Goal: Information Seeking & Learning: Check status

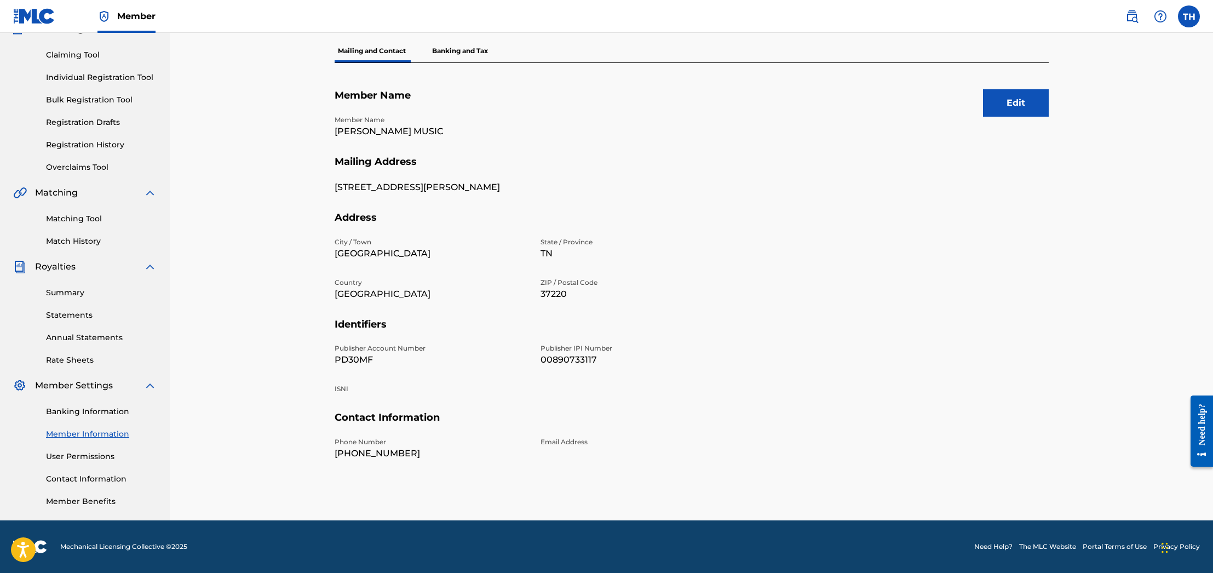
click at [77, 476] on link "Contact Information" at bounding box center [101, 479] width 111 height 12
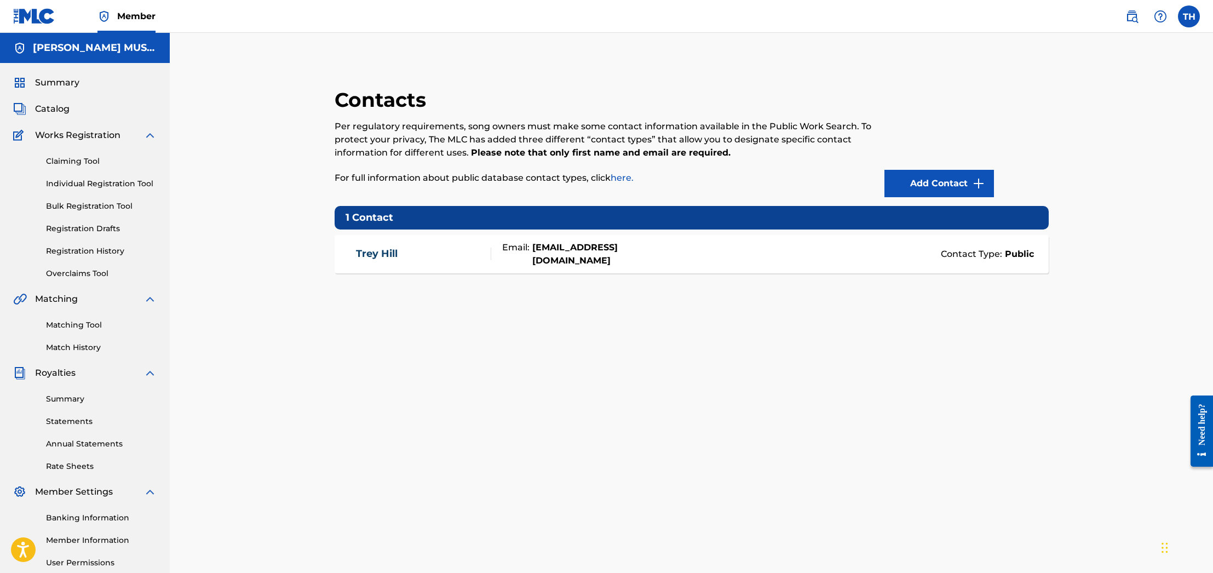
click at [93, 396] on link "Summary" at bounding box center [101, 399] width 111 height 12
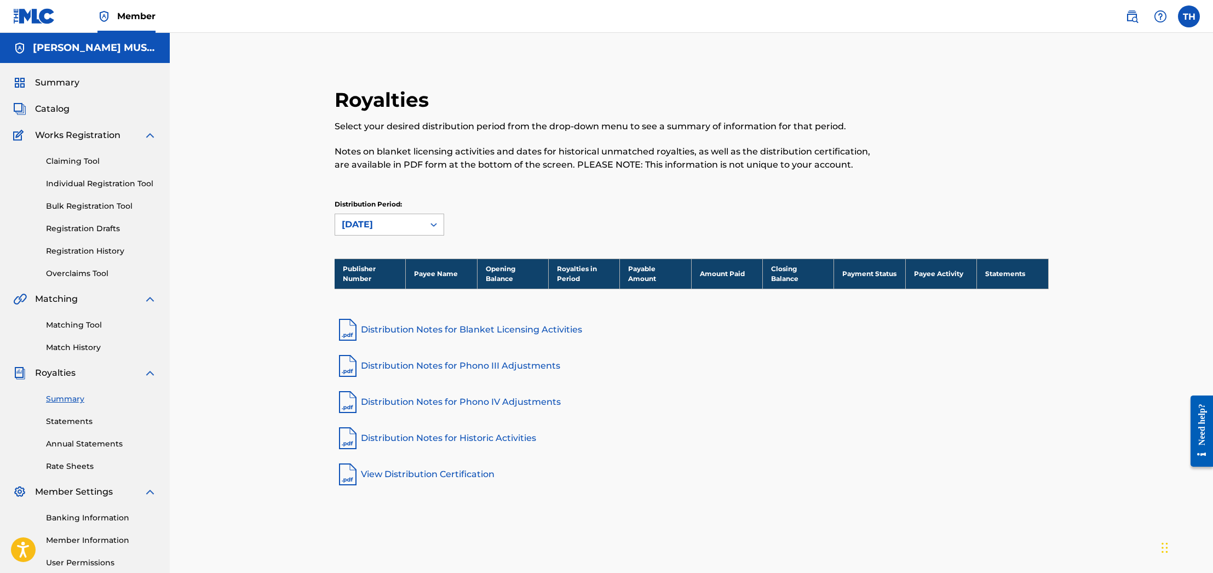
click at [417, 221] on div "[DATE]" at bounding box center [380, 224] width 76 height 13
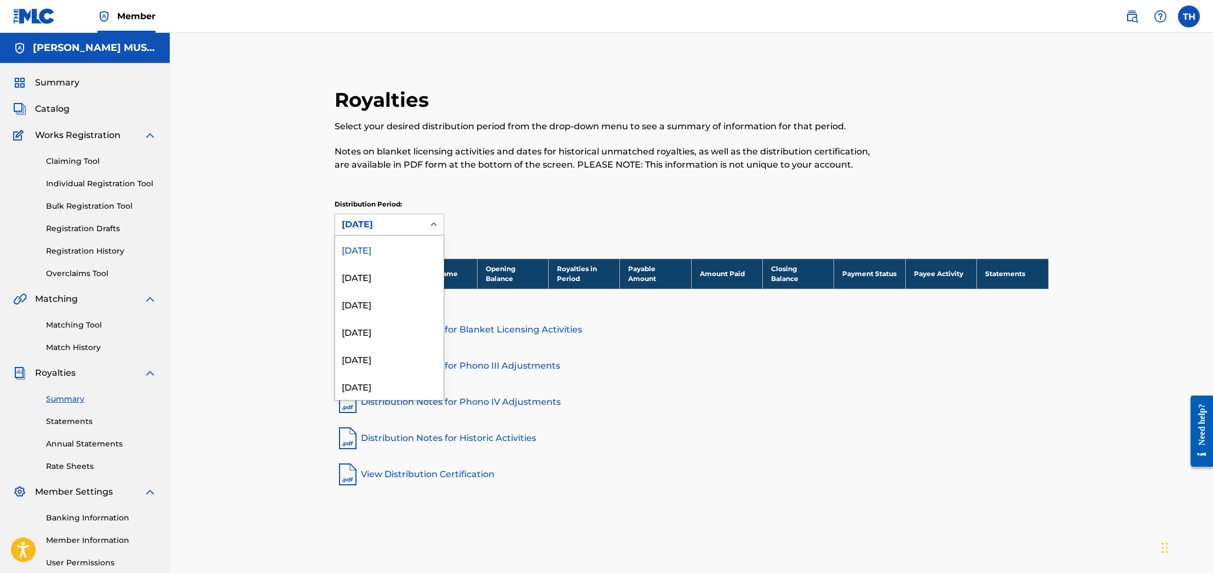
click at [399, 254] on div "[DATE]" at bounding box center [389, 249] width 108 height 27
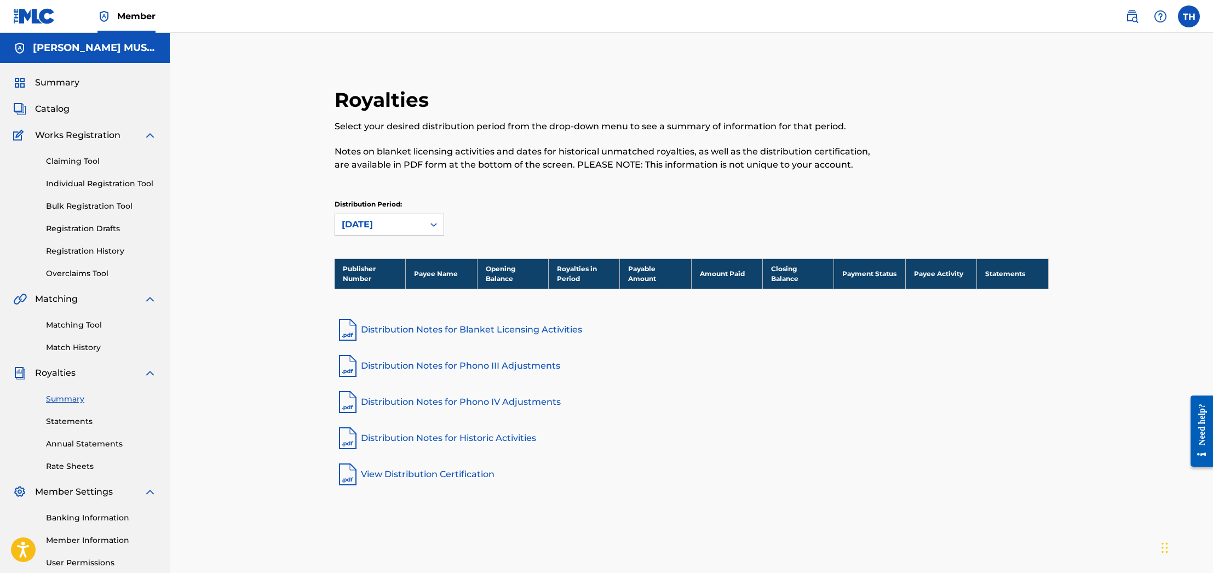
drag, startPoint x: 456, startPoint y: 278, endPoint x: 415, endPoint y: 282, distance: 41.8
click at [452, 279] on th "Payee Name" at bounding box center [441, 274] width 71 height 30
click at [380, 277] on th "Publisher Number" at bounding box center [370, 274] width 71 height 30
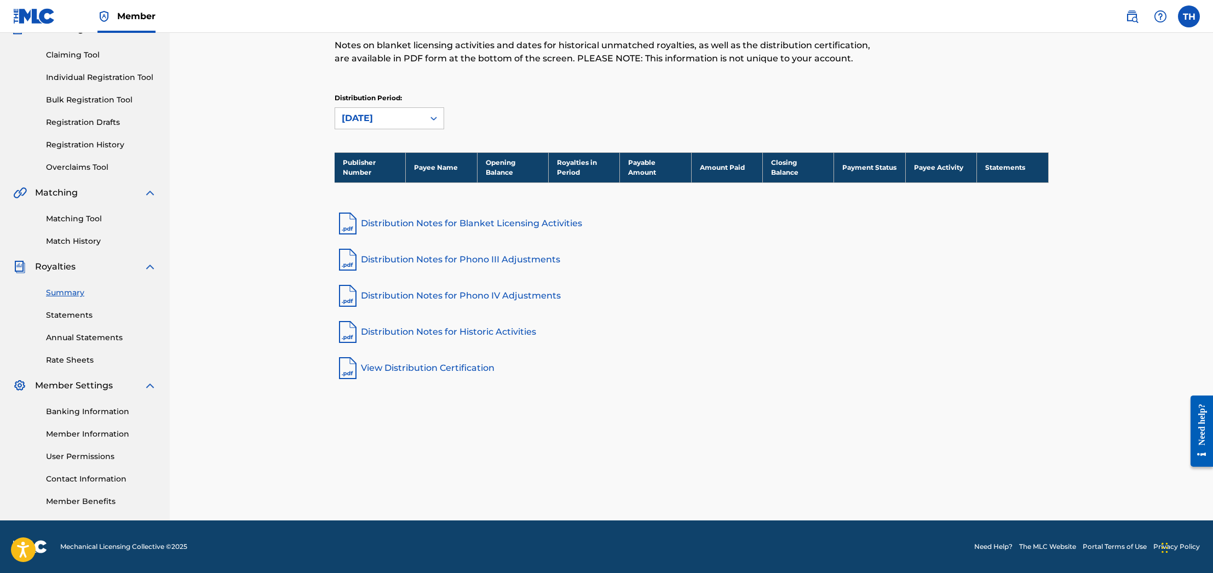
scroll to position [106, 0]
click at [444, 225] on link "Distribution Notes for Blanket Licensing Activities" at bounding box center [692, 223] width 714 height 26
click at [98, 334] on link "Annual Statements" at bounding box center [101, 338] width 111 height 12
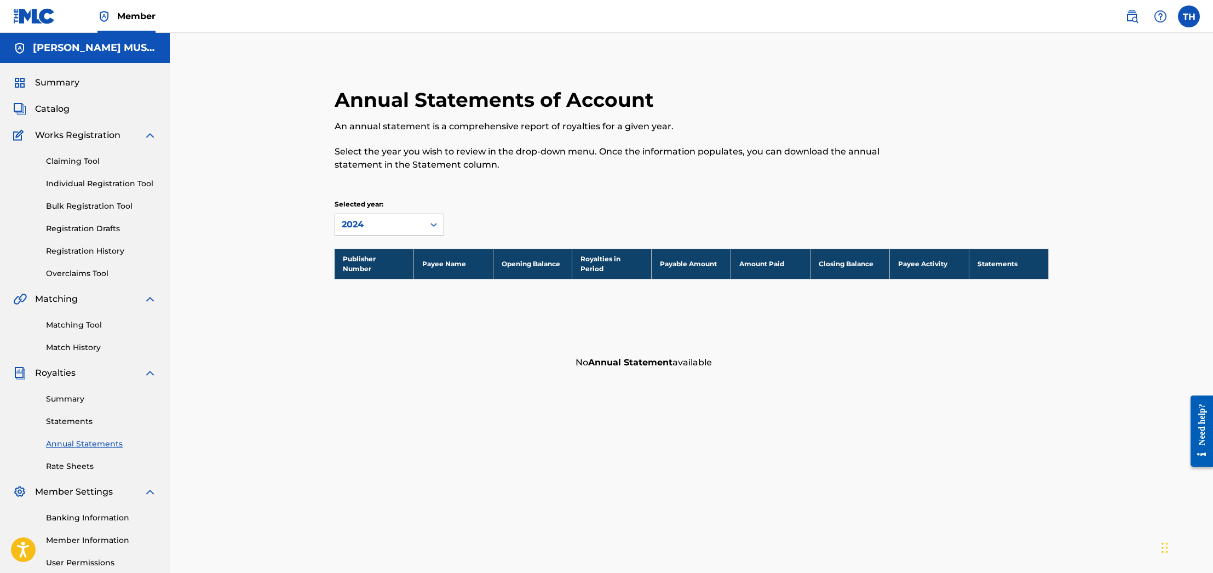
click at [70, 414] on div "Summary Statements Annual Statements Rate Sheets" at bounding box center [85, 426] width 144 height 93
click at [70, 418] on link "Statements" at bounding box center [101, 422] width 111 height 12
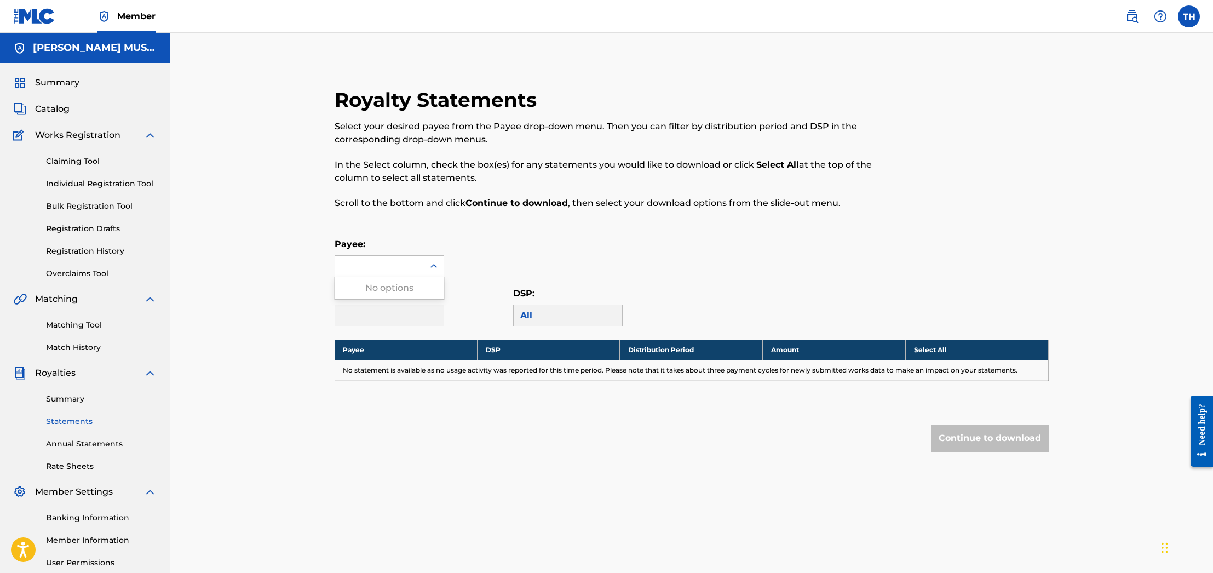
click at [424, 272] on div at bounding box center [434, 266] width 20 height 21
click at [388, 292] on div "No options" at bounding box center [389, 288] width 108 height 22
click at [550, 238] on div "Payee:" at bounding box center [692, 257] width 714 height 39
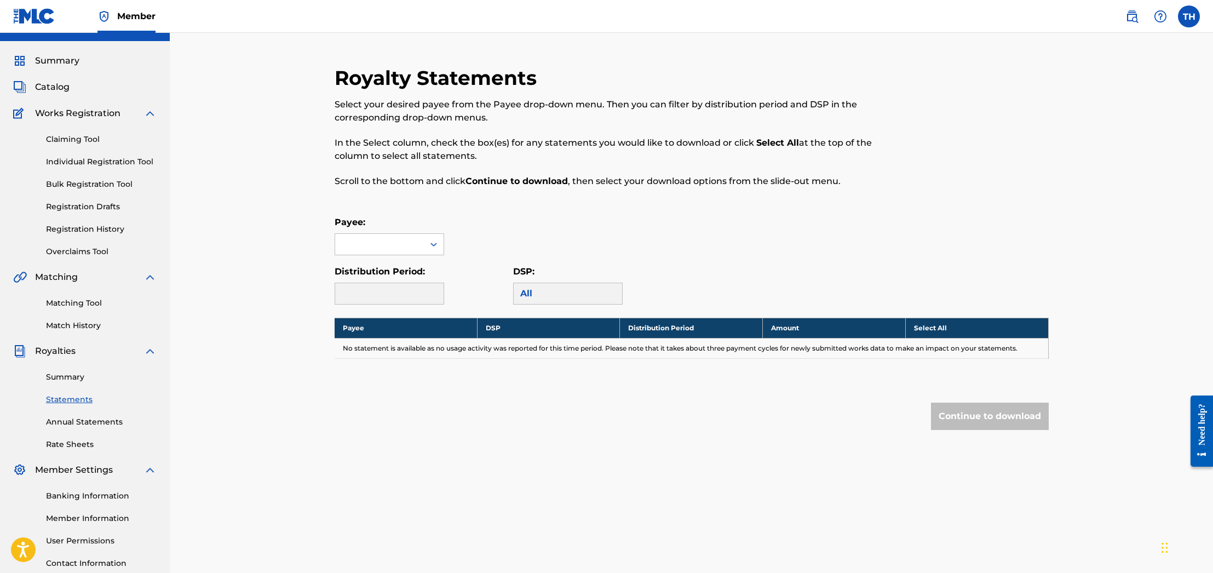
click at [96, 490] on link "Banking Information" at bounding box center [101, 496] width 111 height 12
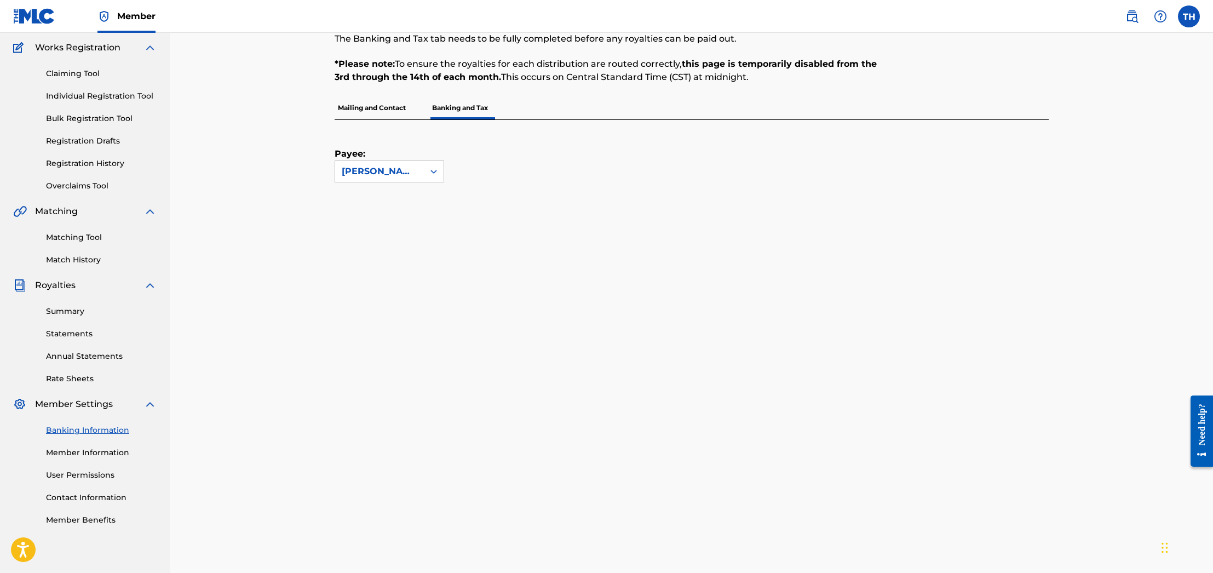
scroll to position [95, 0]
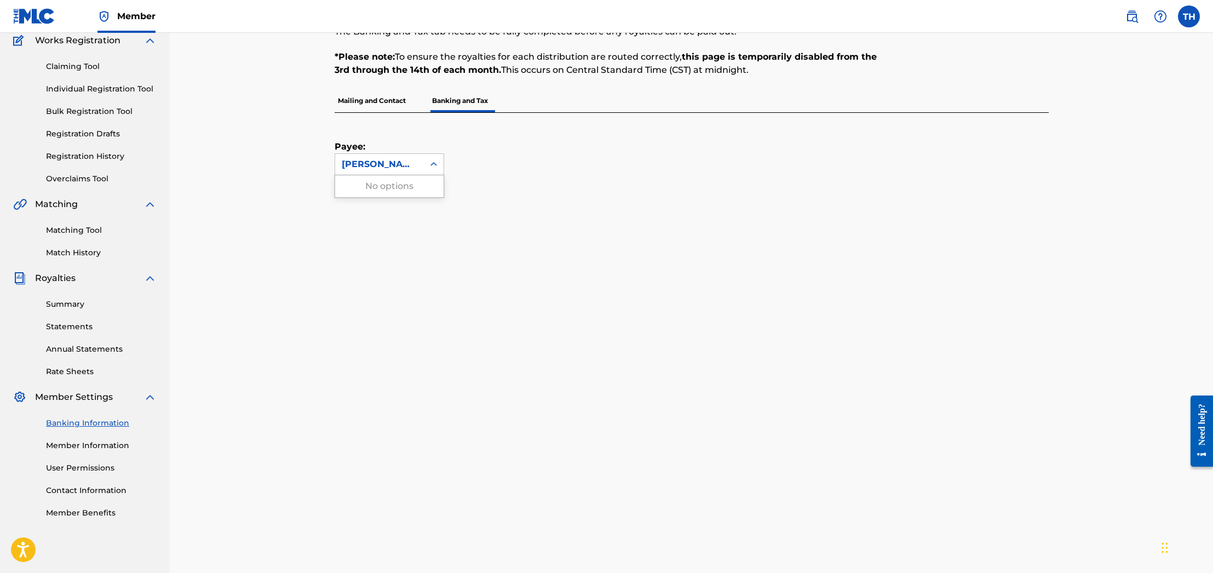
click at [382, 158] on div "[PERSON_NAME] MUSIC" at bounding box center [380, 164] width 76 height 13
click at [701, 152] on div "Payee: Use Up and Down to choose options, press Enter to select the currently f…" at bounding box center [679, 144] width 688 height 62
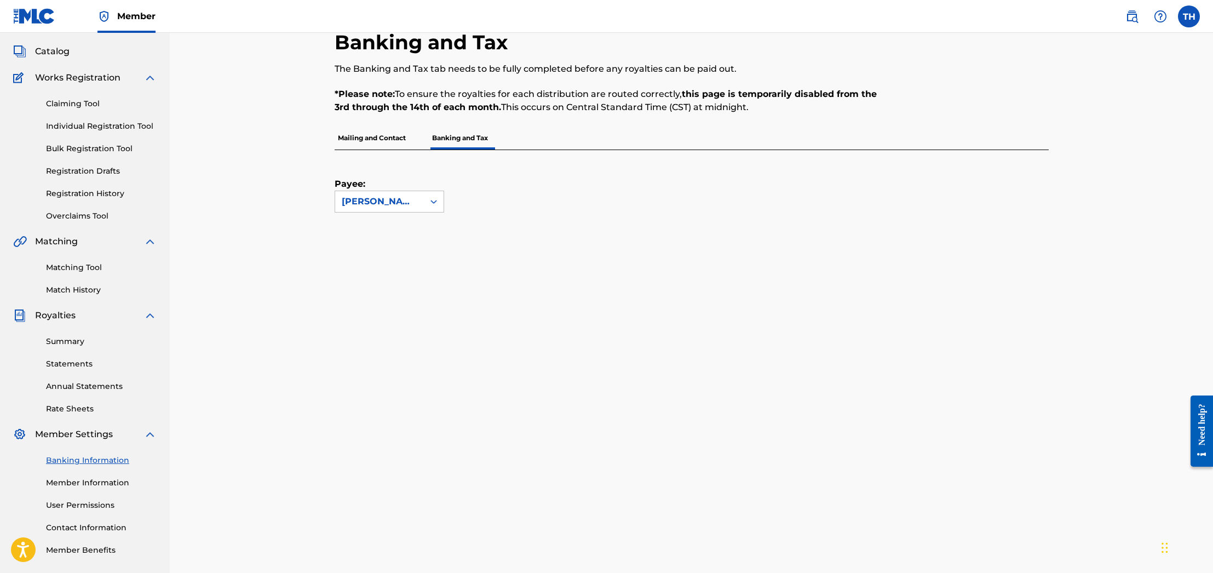
scroll to position [56, 1]
click at [35, 46] on div "Summary Catalog Works Registration Claiming Tool Individual Registration Tool B…" at bounding box center [85, 289] width 170 height 564
